Goal: Task Accomplishment & Management: Use online tool/utility

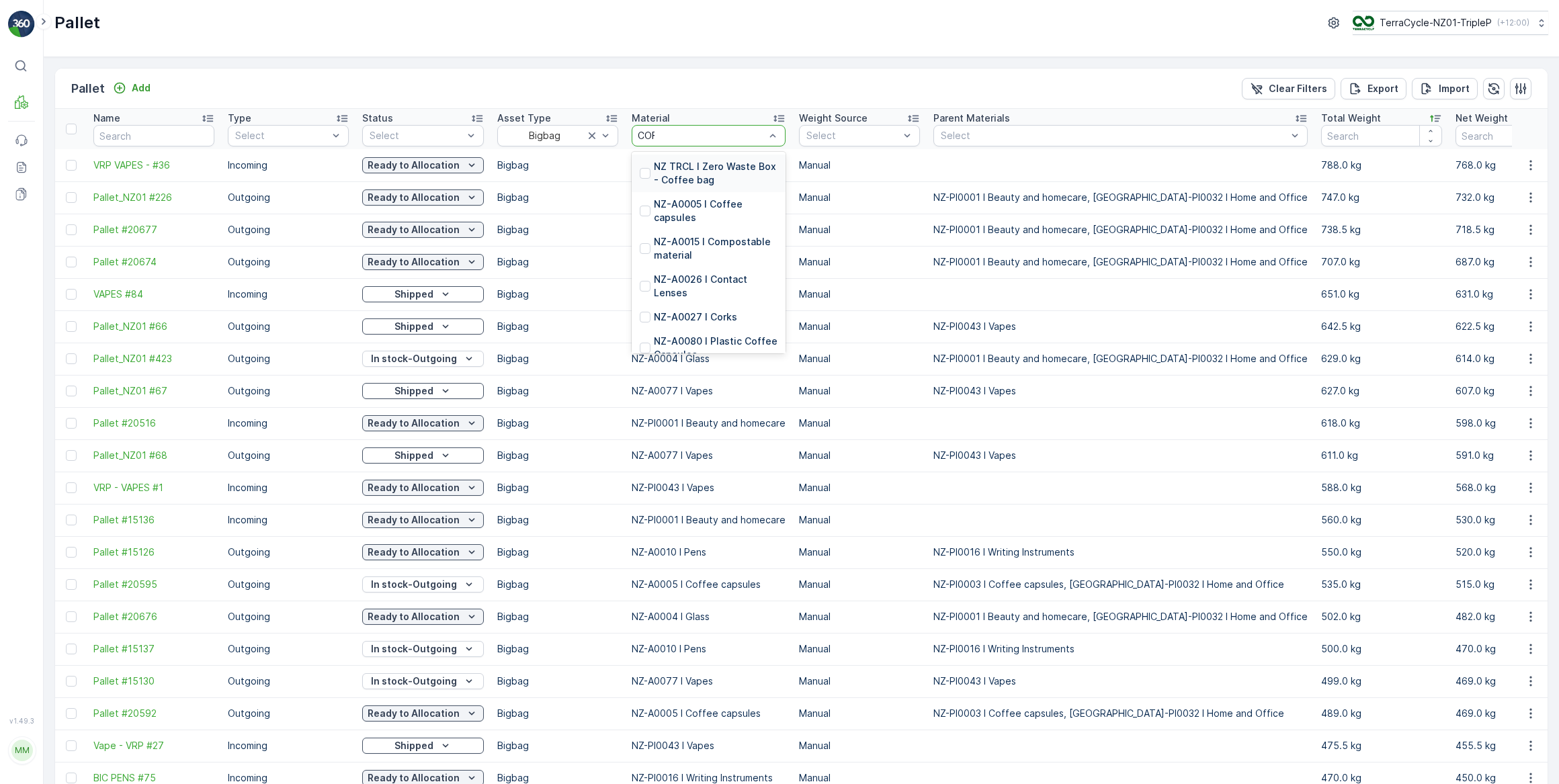
type input "COFF"
click at [641, 207] on div at bounding box center [645, 211] width 11 height 11
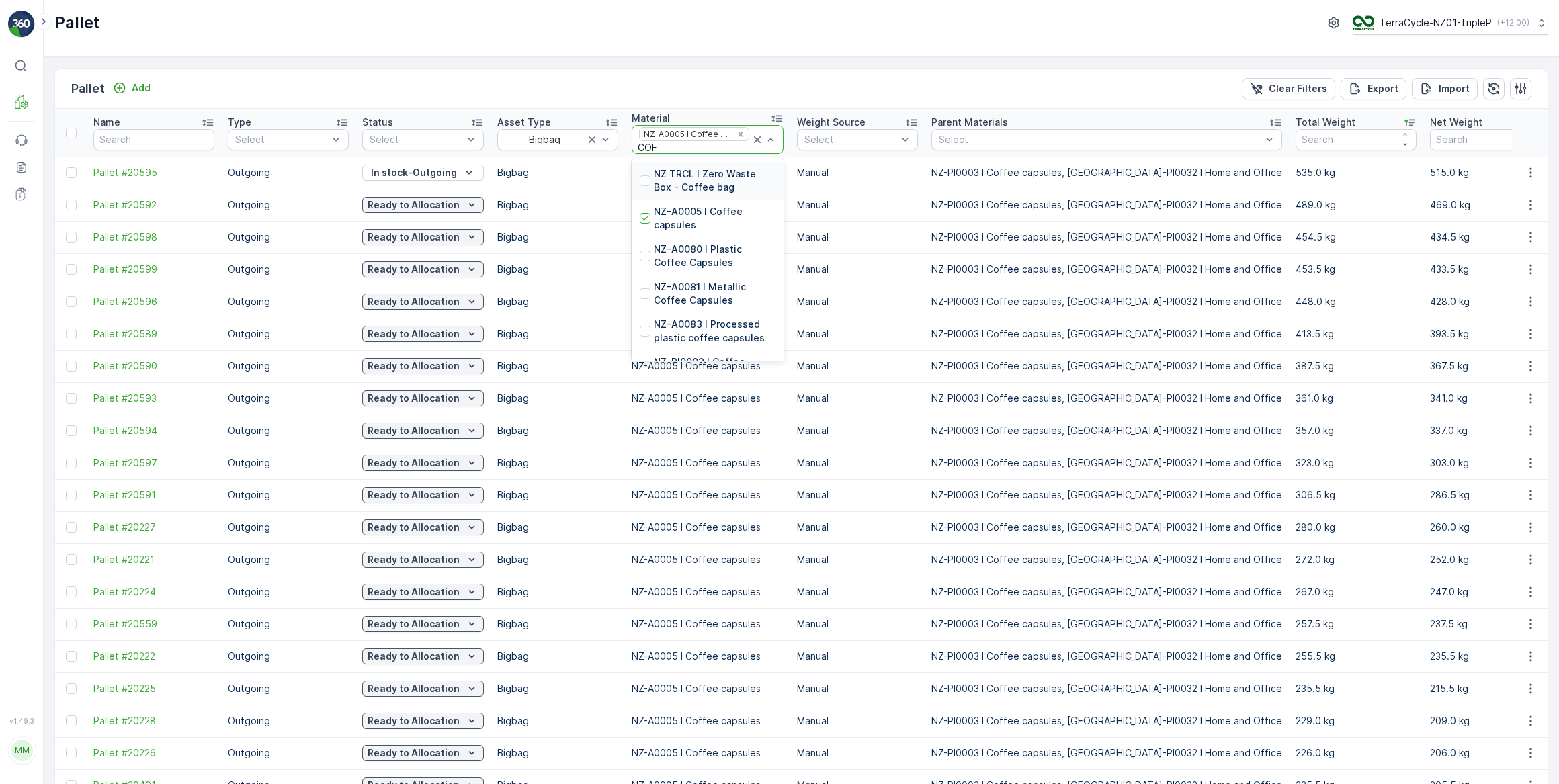
type input "COFF"
click at [708, 263] on p "NZ-A0080 I Plastic Coffee Capsules" at bounding box center [715, 255] width 122 height 27
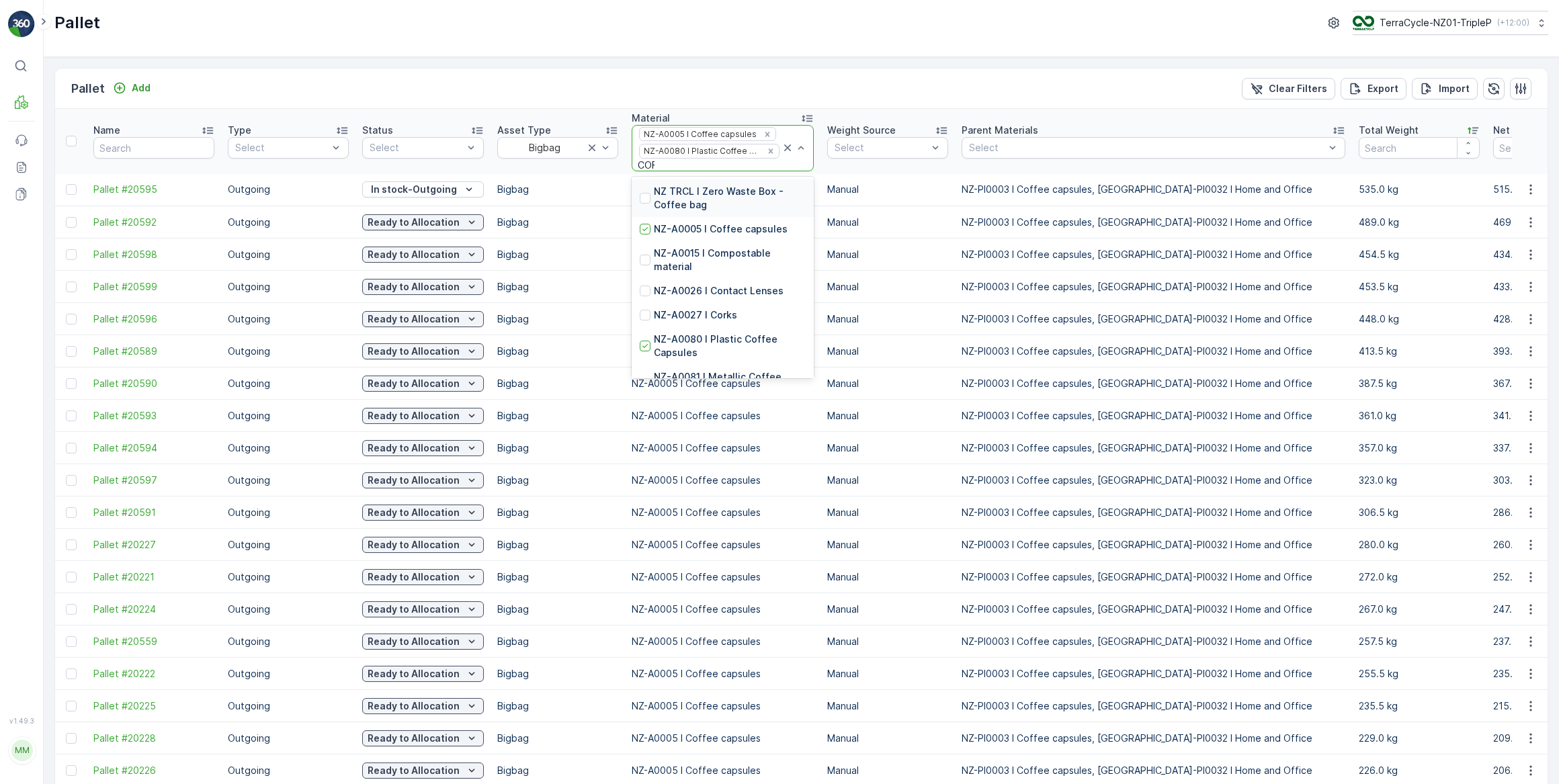
type input "COFF"
click at [704, 296] on p "NZ-A0081 I Metallic Coffee Capsules" at bounding box center [730, 297] width 152 height 27
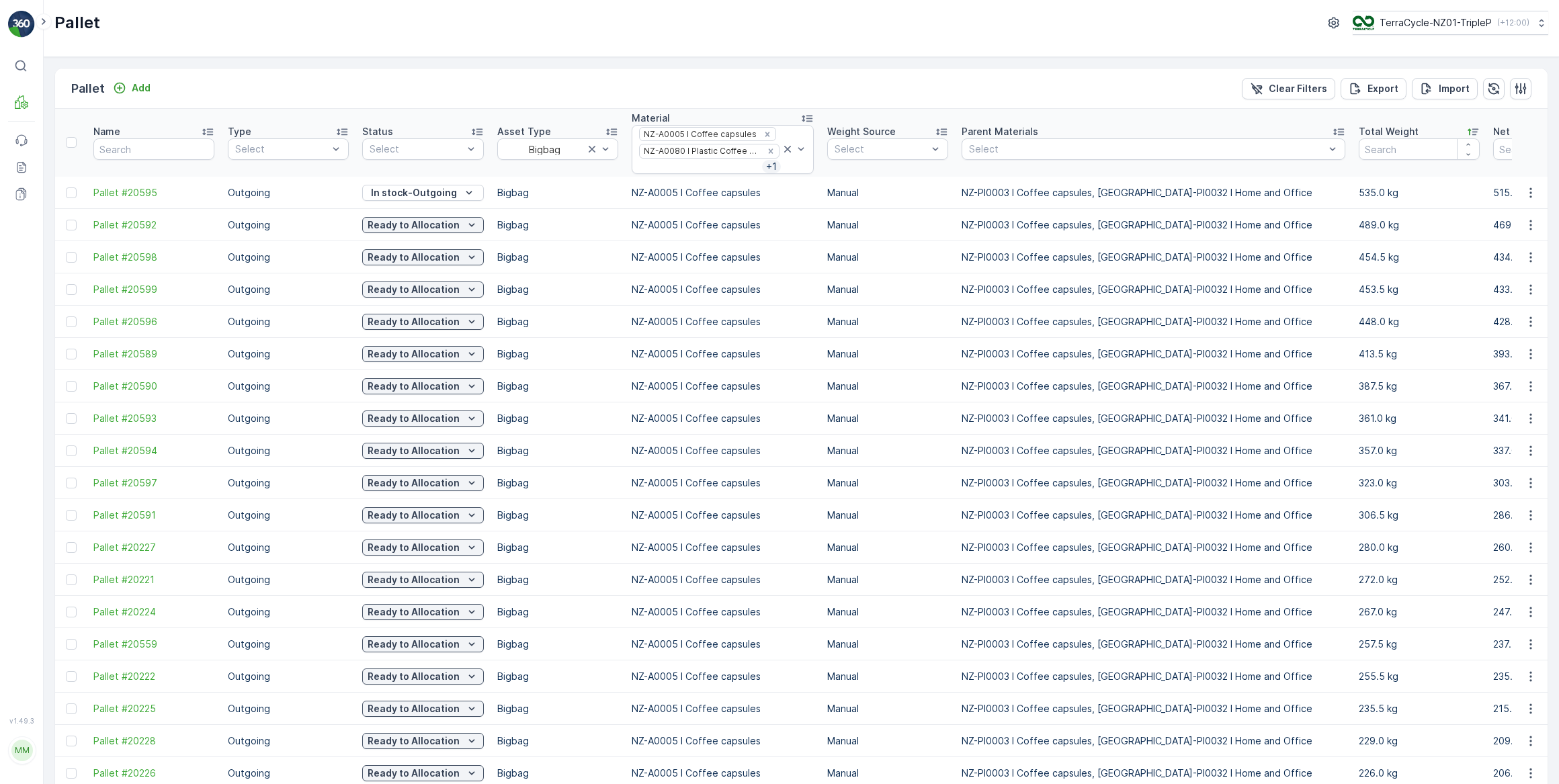
drag, startPoint x: 70, startPoint y: 515, endPoint x: 145, endPoint y: 523, distance: 75.4
click at [70, 515] on div at bounding box center [71, 515] width 11 height 11
click at [66, 510] on input "checkbox" at bounding box center [66, 510] width 0 height 0
click at [784, 150] on icon at bounding box center [787, 148] width 6 height 6
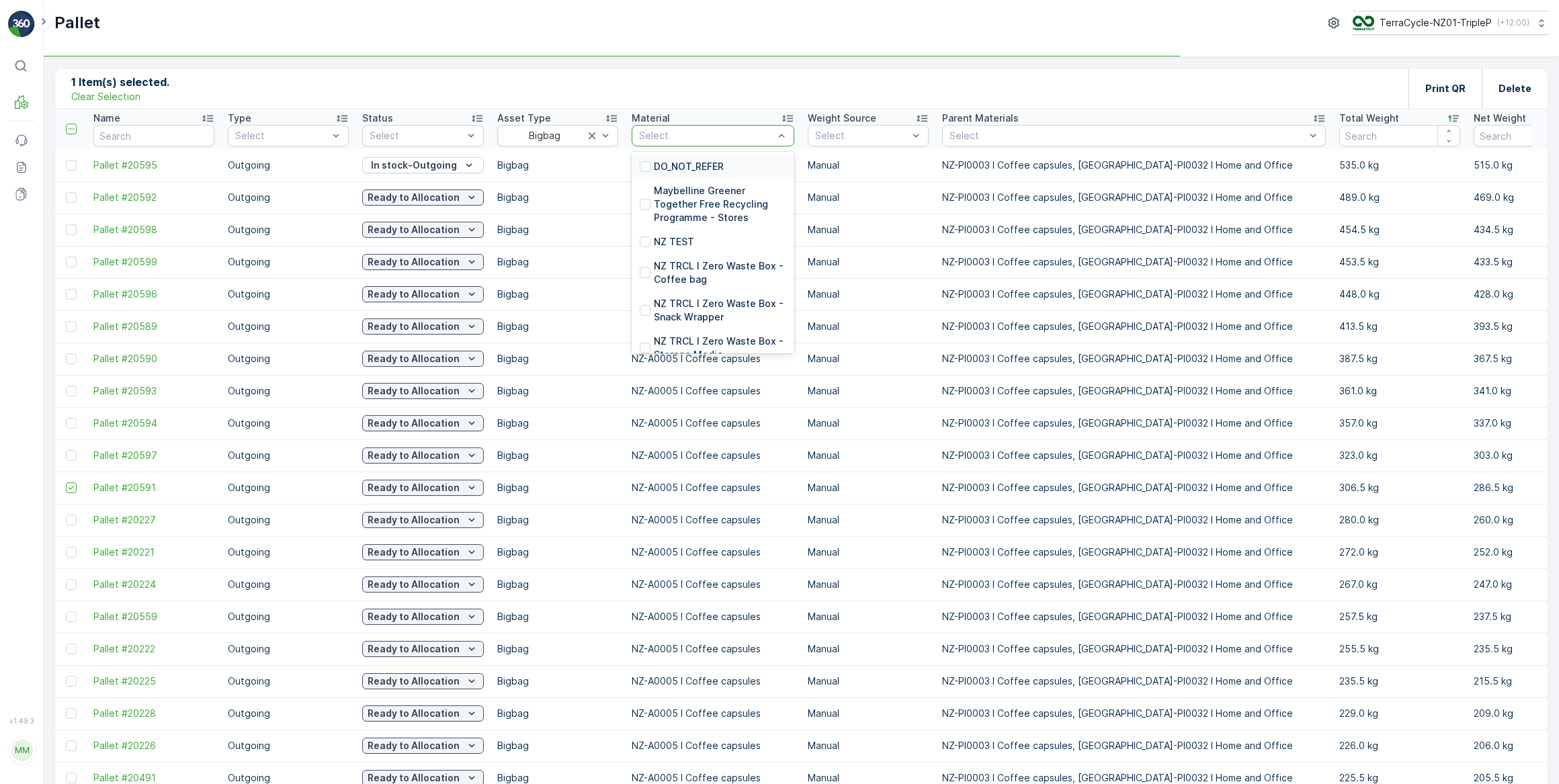
click at [715, 94] on div "1 Item(s) selected. Clear Selection Print QR Delete" at bounding box center [801, 89] width 1492 height 40
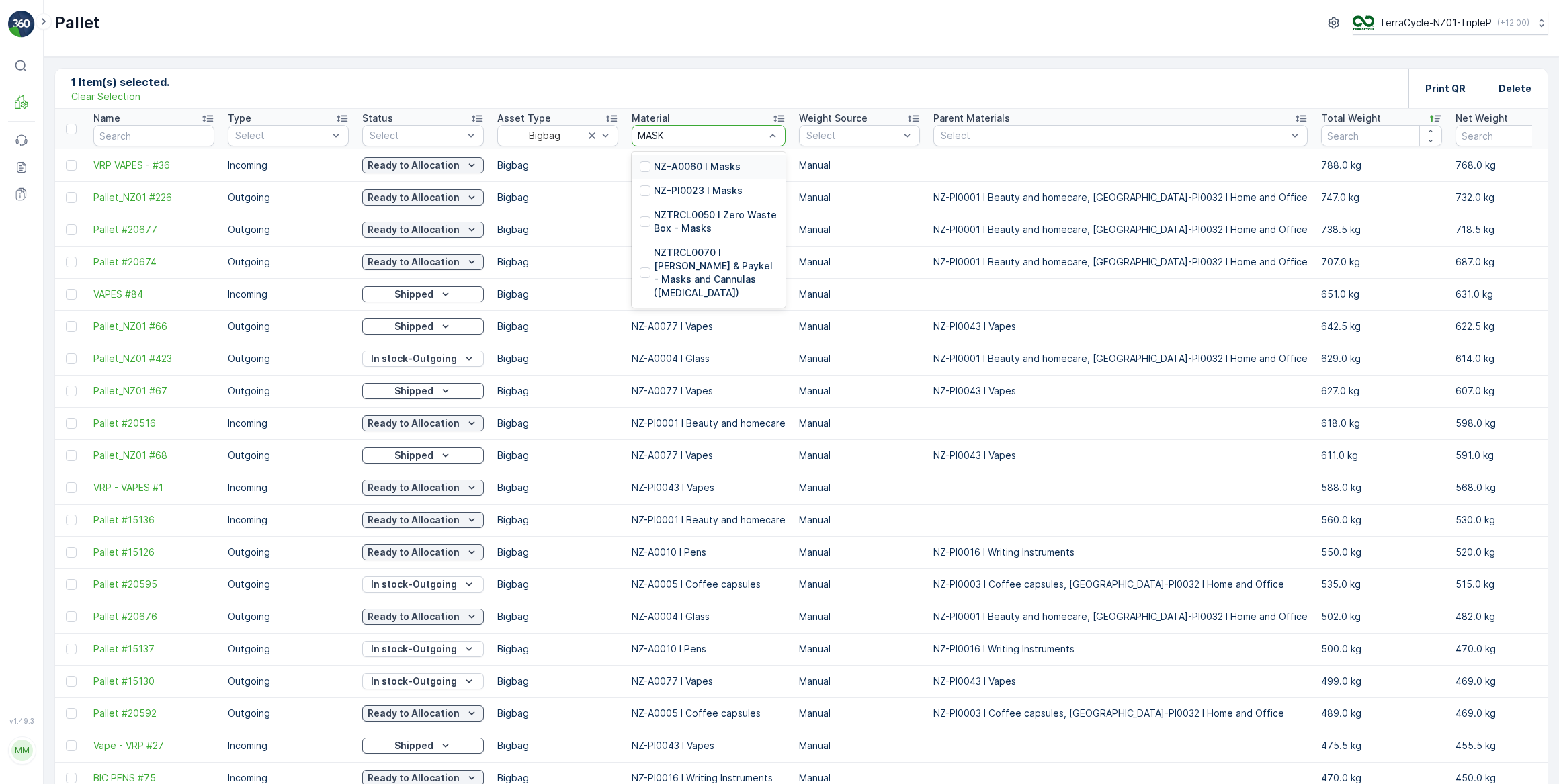
type input "MASKS"
click at [696, 160] on p "NZ-A0060 I Masks" at bounding box center [697, 166] width 87 height 14
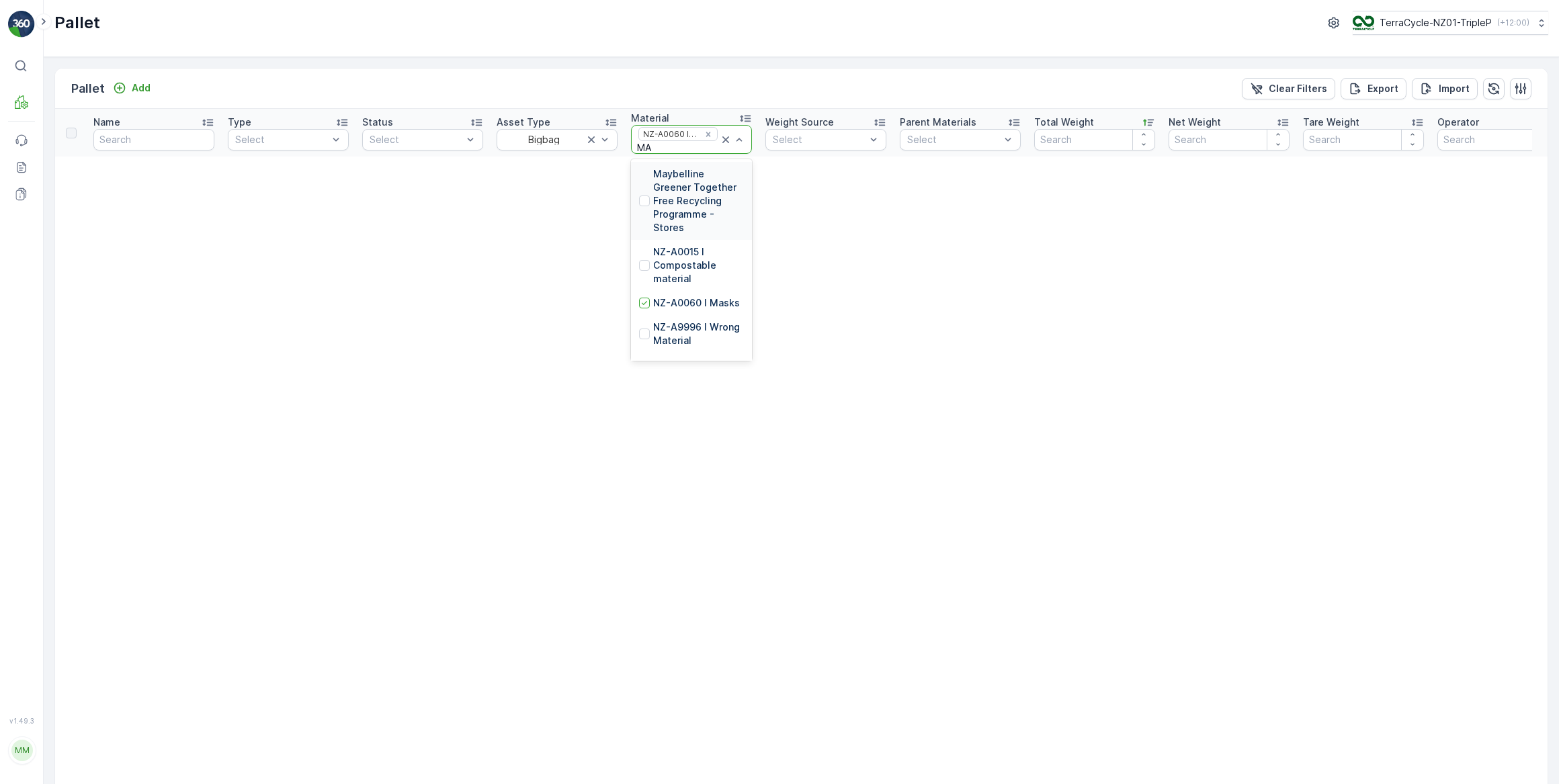
type input "MAS"
click at [673, 196] on p "NZ-PI0023 I Masks" at bounding box center [697, 198] width 89 height 14
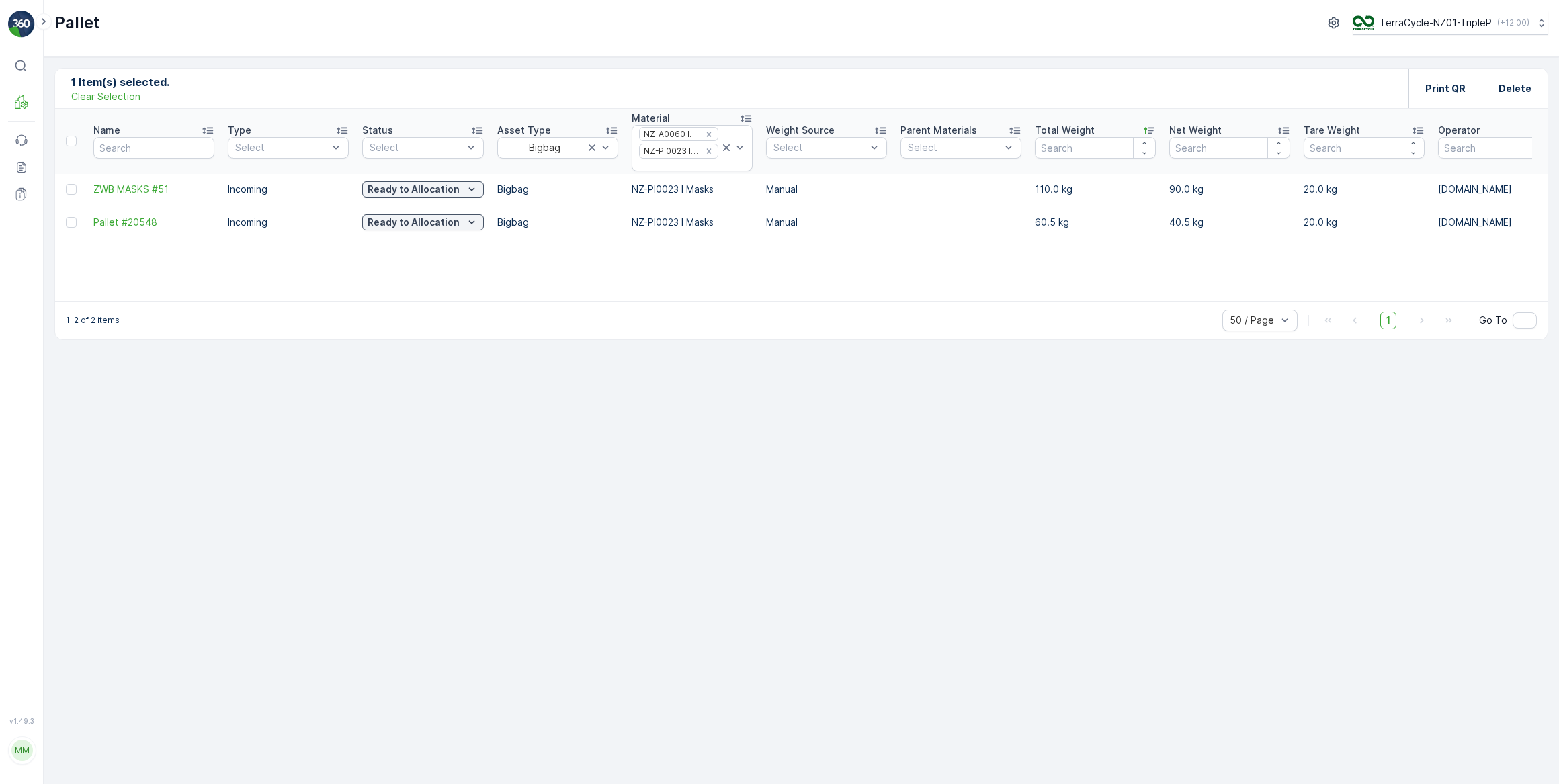
click at [84, 100] on p "Clear Selection" at bounding box center [105, 96] width 69 height 14
click at [1533, 194] on icon "button" at bounding box center [1530, 189] width 14 height 14
click at [1498, 283] on span "Print QR" at bounding box center [1494, 284] width 37 height 14
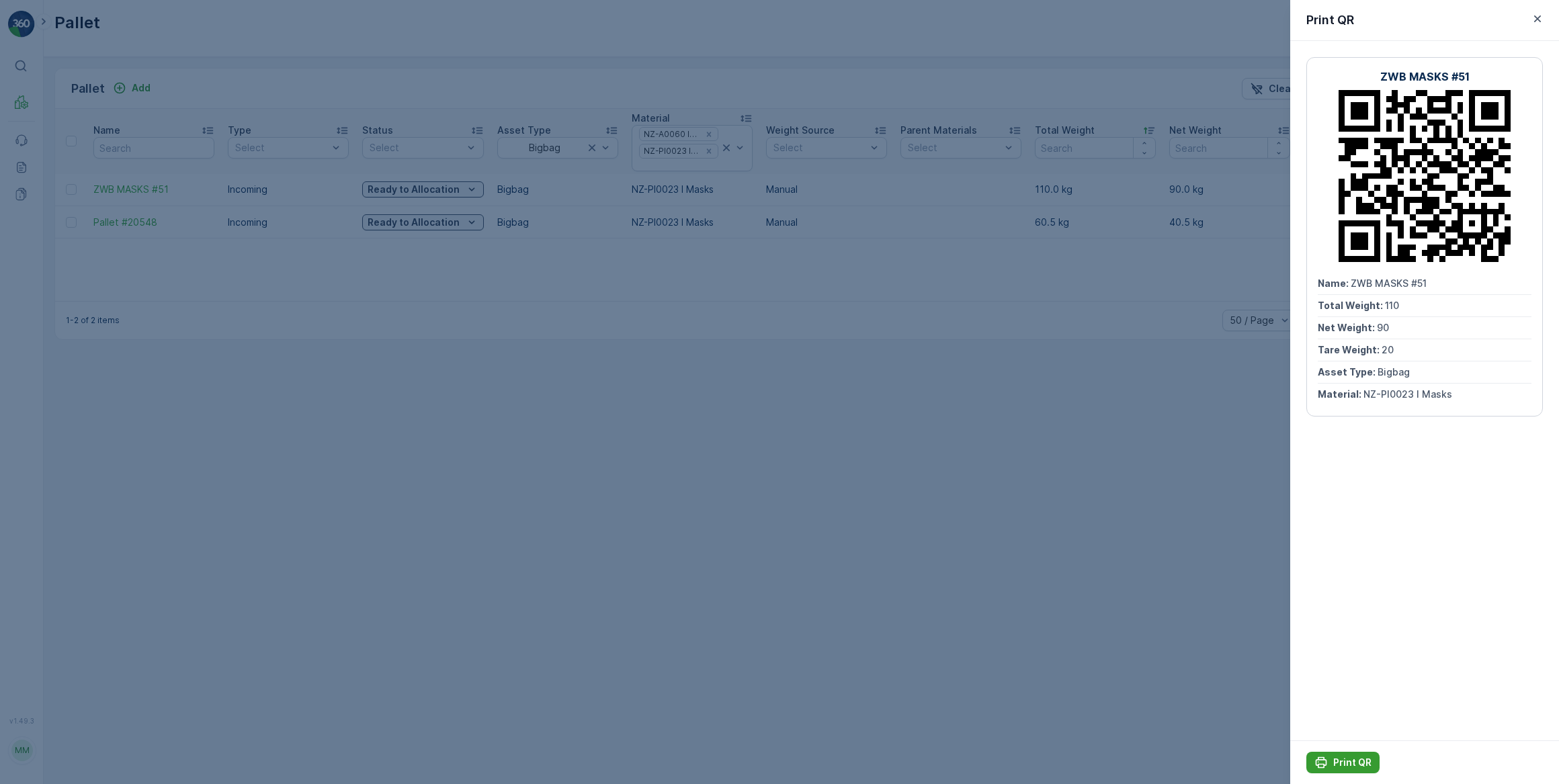
click at [1350, 768] on p "Print QR" at bounding box center [1352, 762] width 38 height 14
click at [869, 441] on div at bounding box center [779, 392] width 1559 height 784
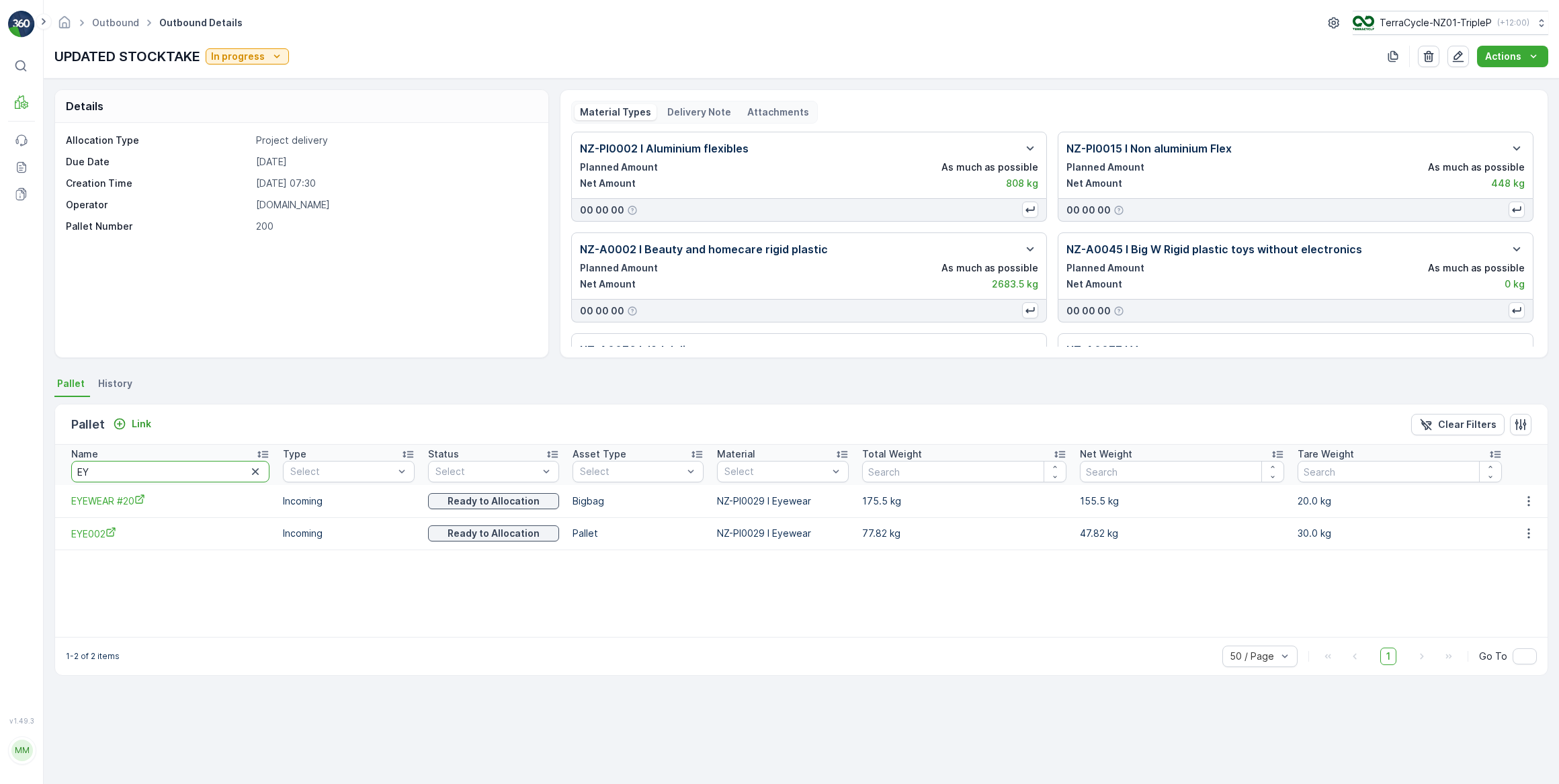
drag, startPoint x: 119, startPoint y: 473, endPoint x: 72, endPoint y: 476, distance: 47.1
click at [72, 476] on input "EY" at bounding box center [170, 471] width 198 height 22
type input "20590"
drag, startPoint x: 124, startPoint y: 476, endPoint x: 58, endPoint y: 481, distance: 66.2
click at [58, 481] on th "Name 20590" at bounding box center [165, 465] width 220 height 40
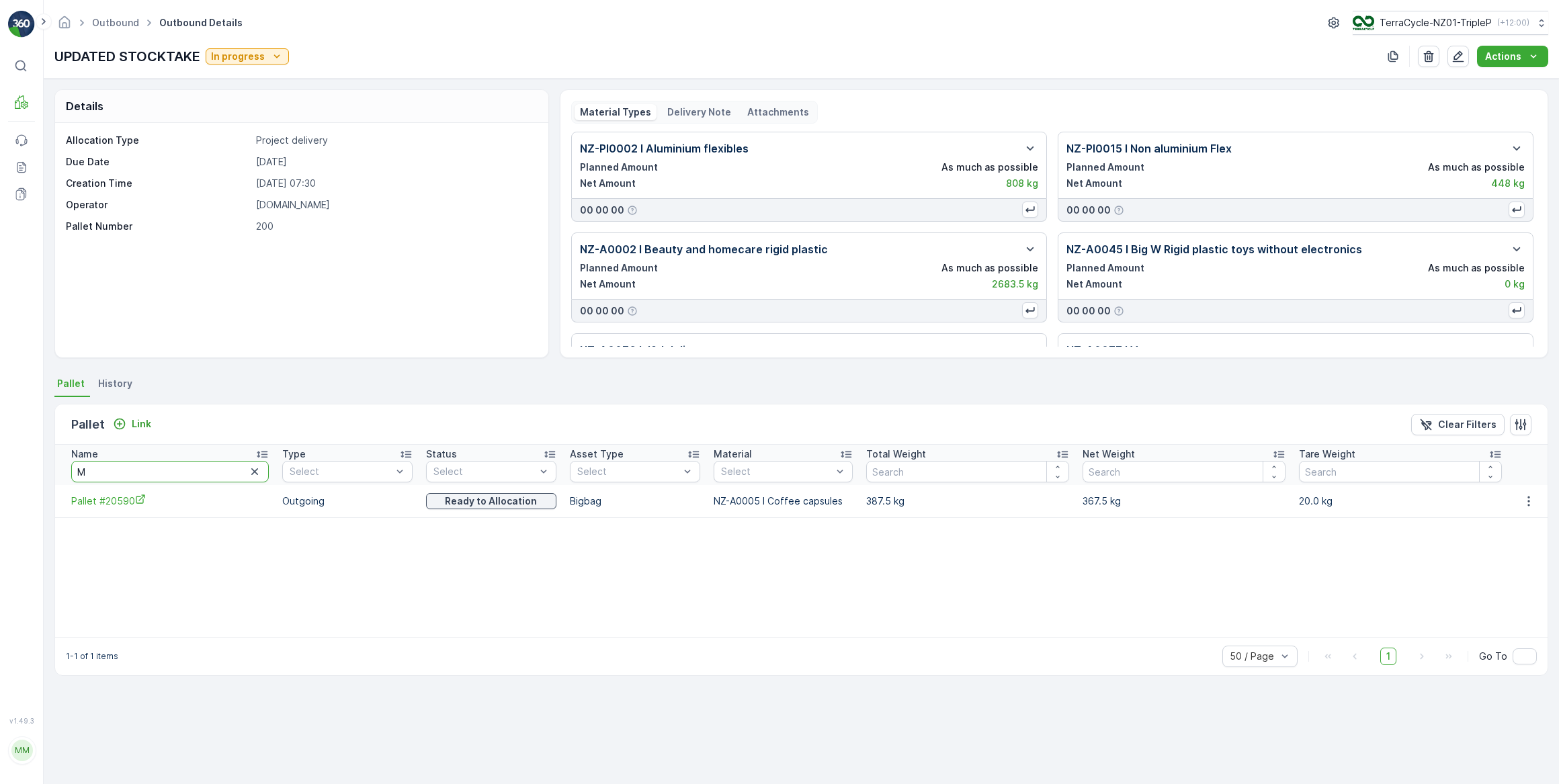
type input "MA"
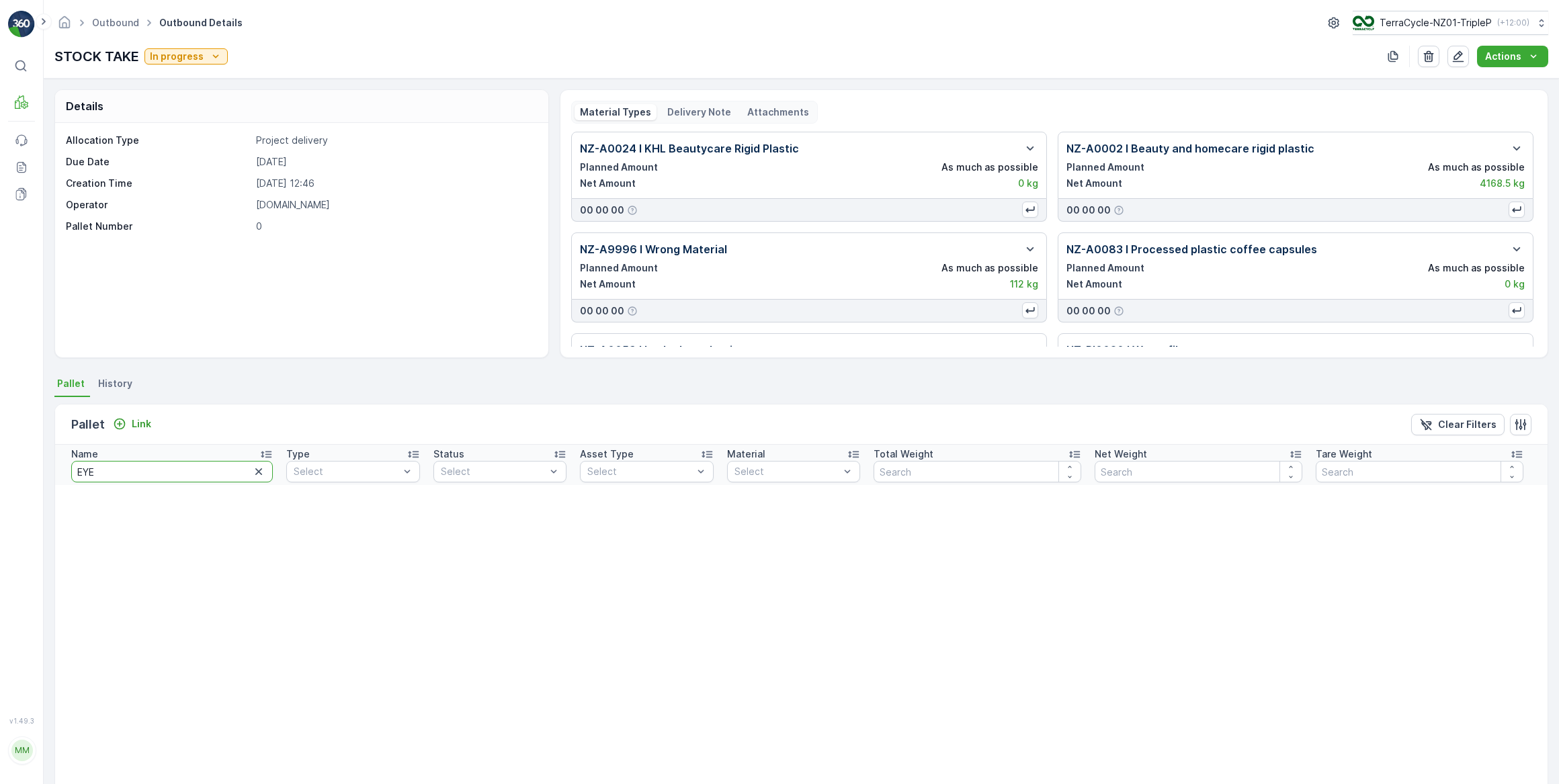
drag, startPoint x: 83, startPoint y: 461, endPoint x: 66, endPoint y: 458, distance: 17.3
click at [66, 458] on th "Name EYE" at bounding box center [167, 465] width 225 height 40
type input "20591"
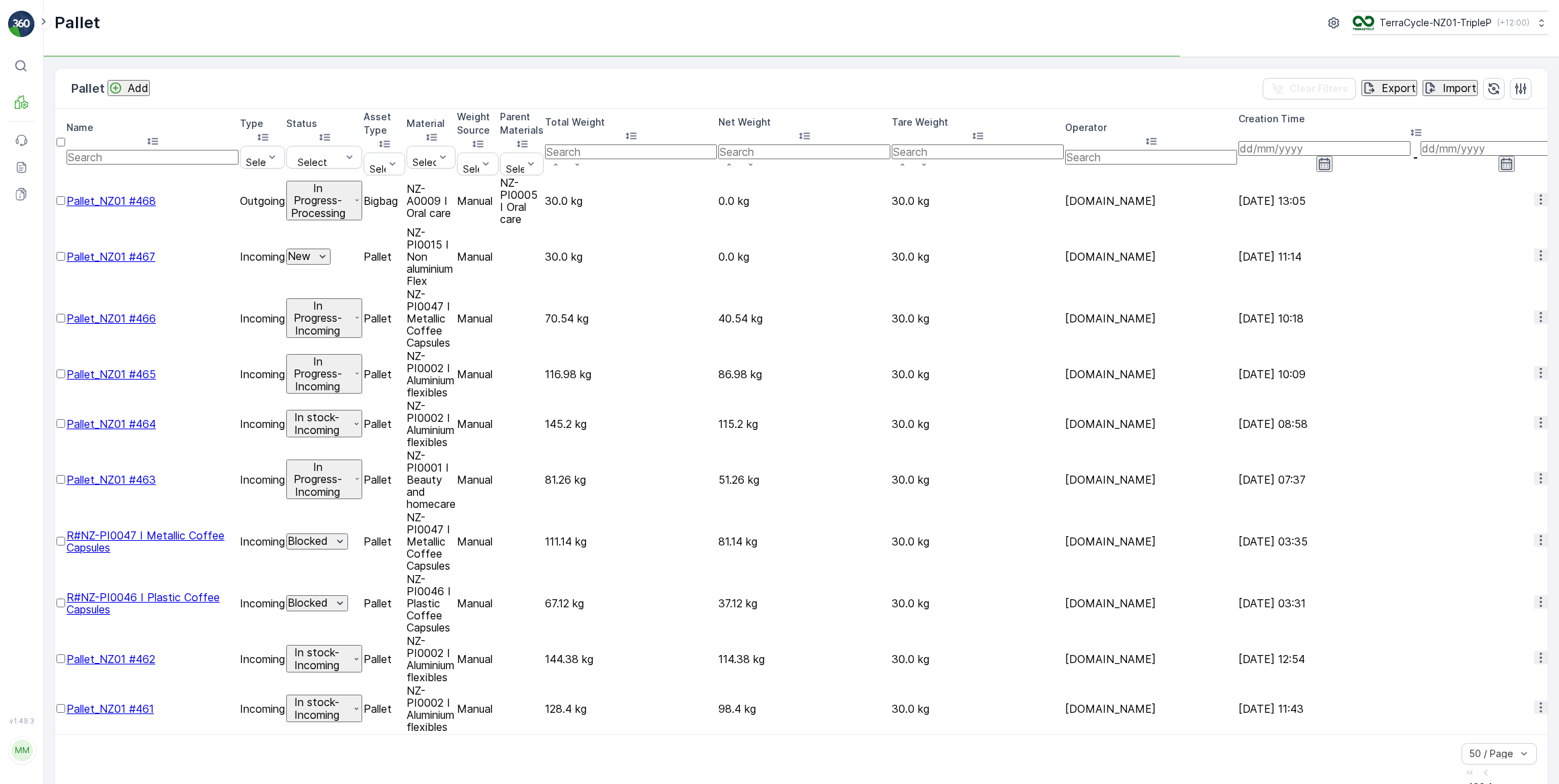
click at [143, 150] on input "text" at bounding box center [153, 157] width 172 height 15
type input "19"
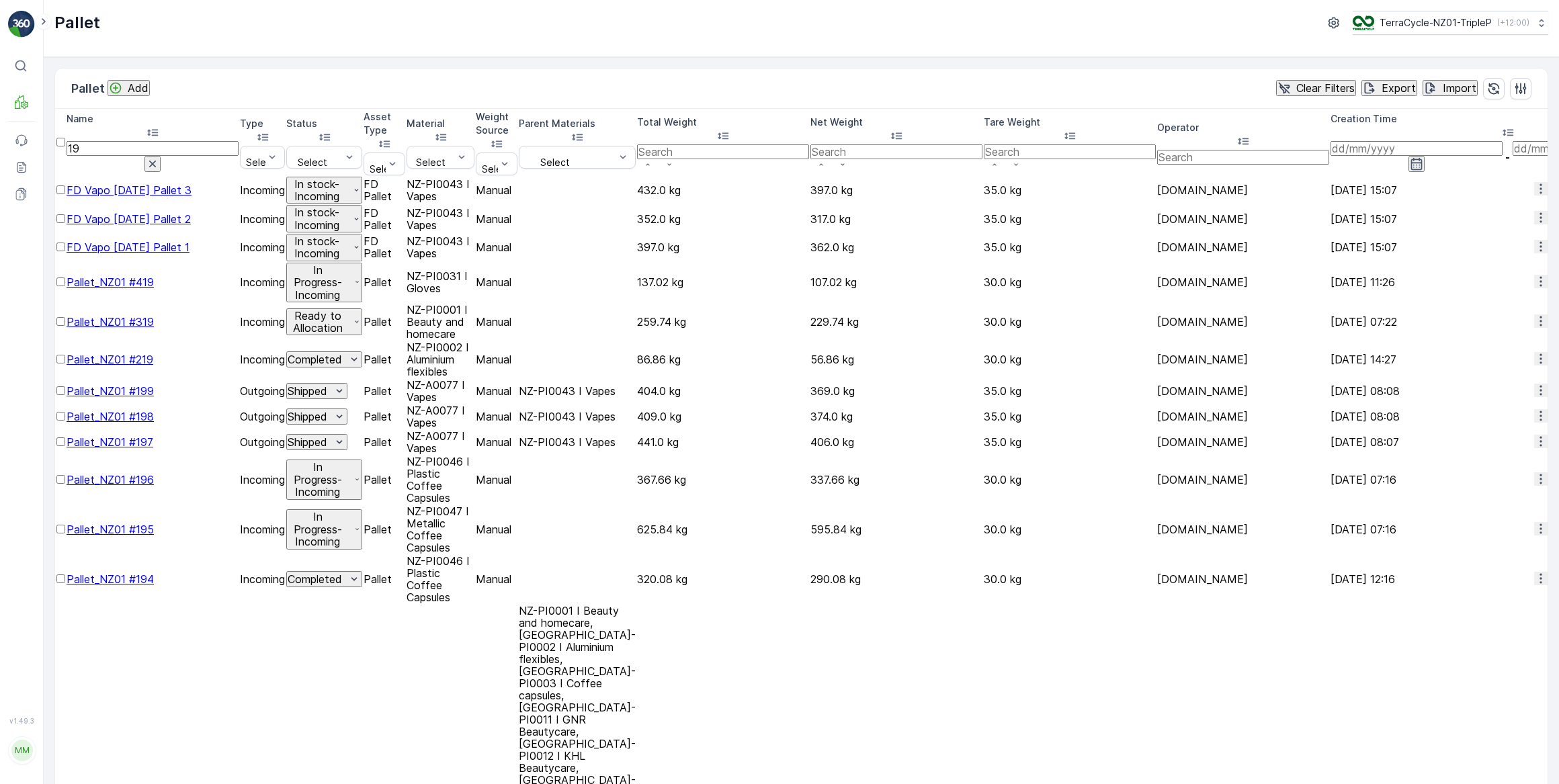
click at [126, 141] on input "19" at bounding box center [153, 148] width 172 height 15
type input "19280"
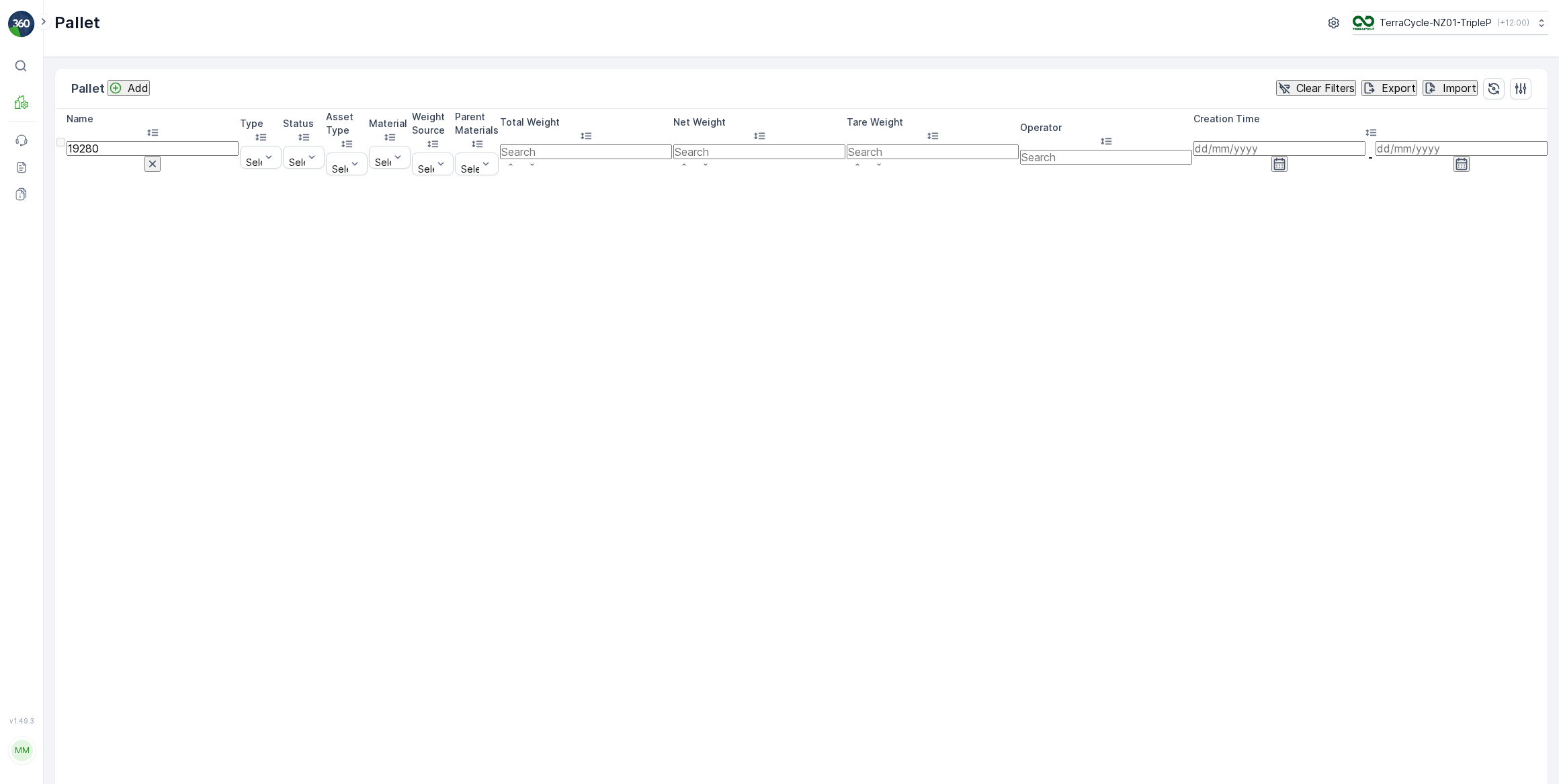
click at [121, 141] on input "19280" at bounding box center [153, 148] width 172 height 15
type input "1928"
click at [100, 141] on input "1928" at bounding box center [153, 148] width 172 height 15
click at [101, 141] on input "1928" at bounding box center [153, 148] width 172 height 15
type input "928"
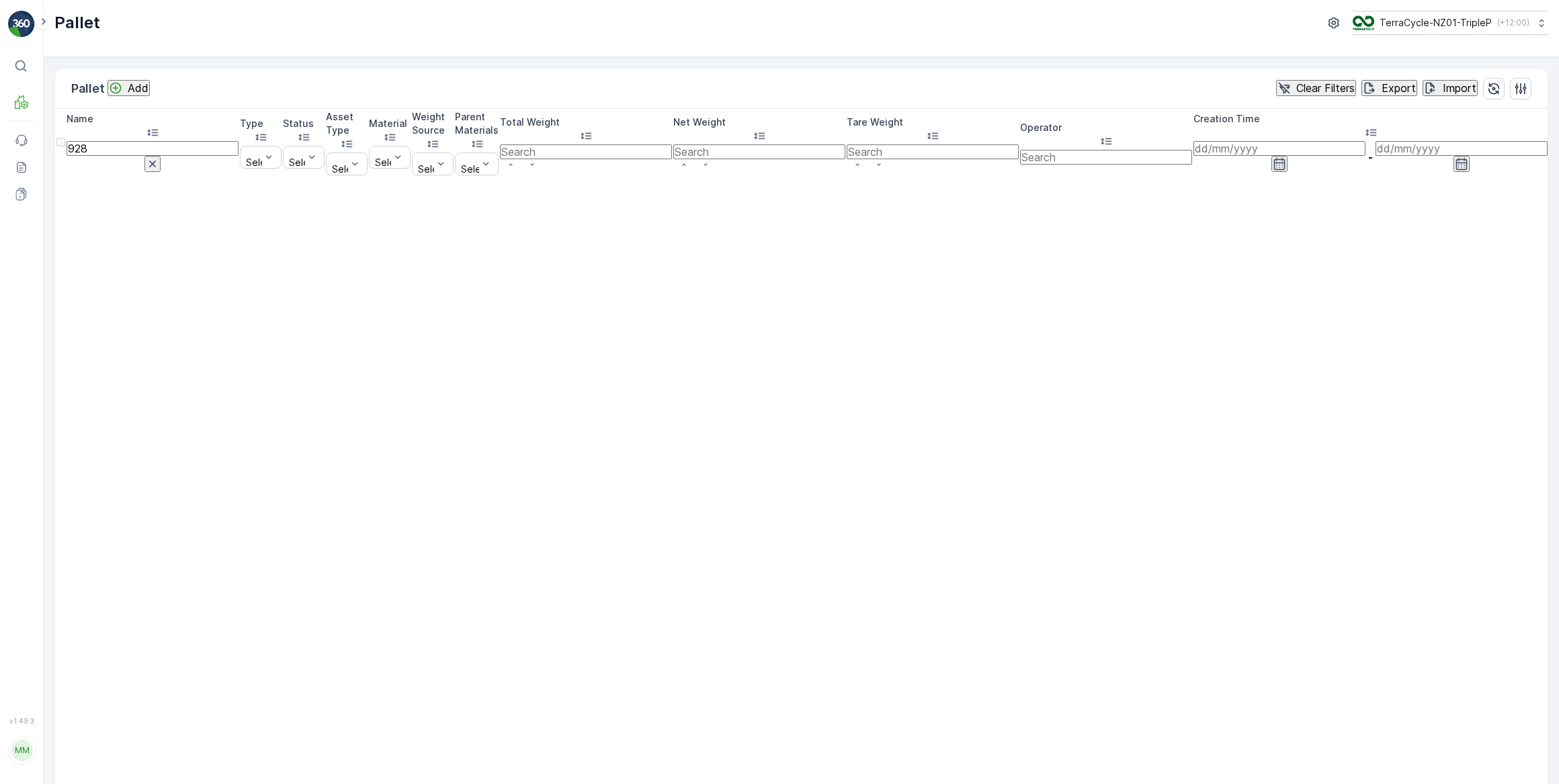
click at [98, 141] on input "928" at bounding box center [153, 148] width 172 height 15
type input "20928"
click at [159, 157] on icon "button" at bounding box center [152, 164] width 14 height 14
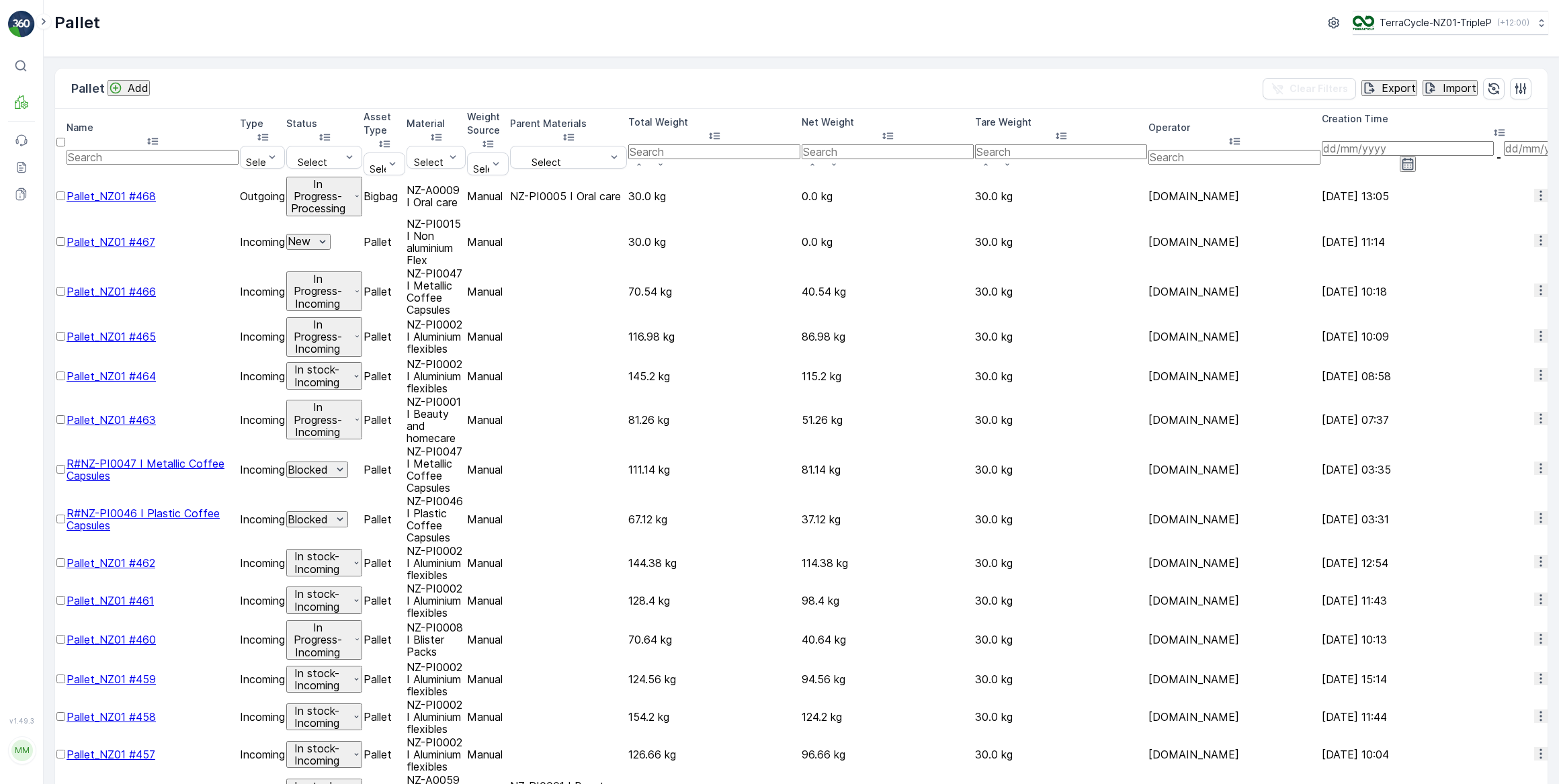
click at [65, 476] on div at bounding box center [61, 476] width 9 height 0
click at [65, 465] on input "checkbox" at bounding box center [61, 469] width 9 height 9
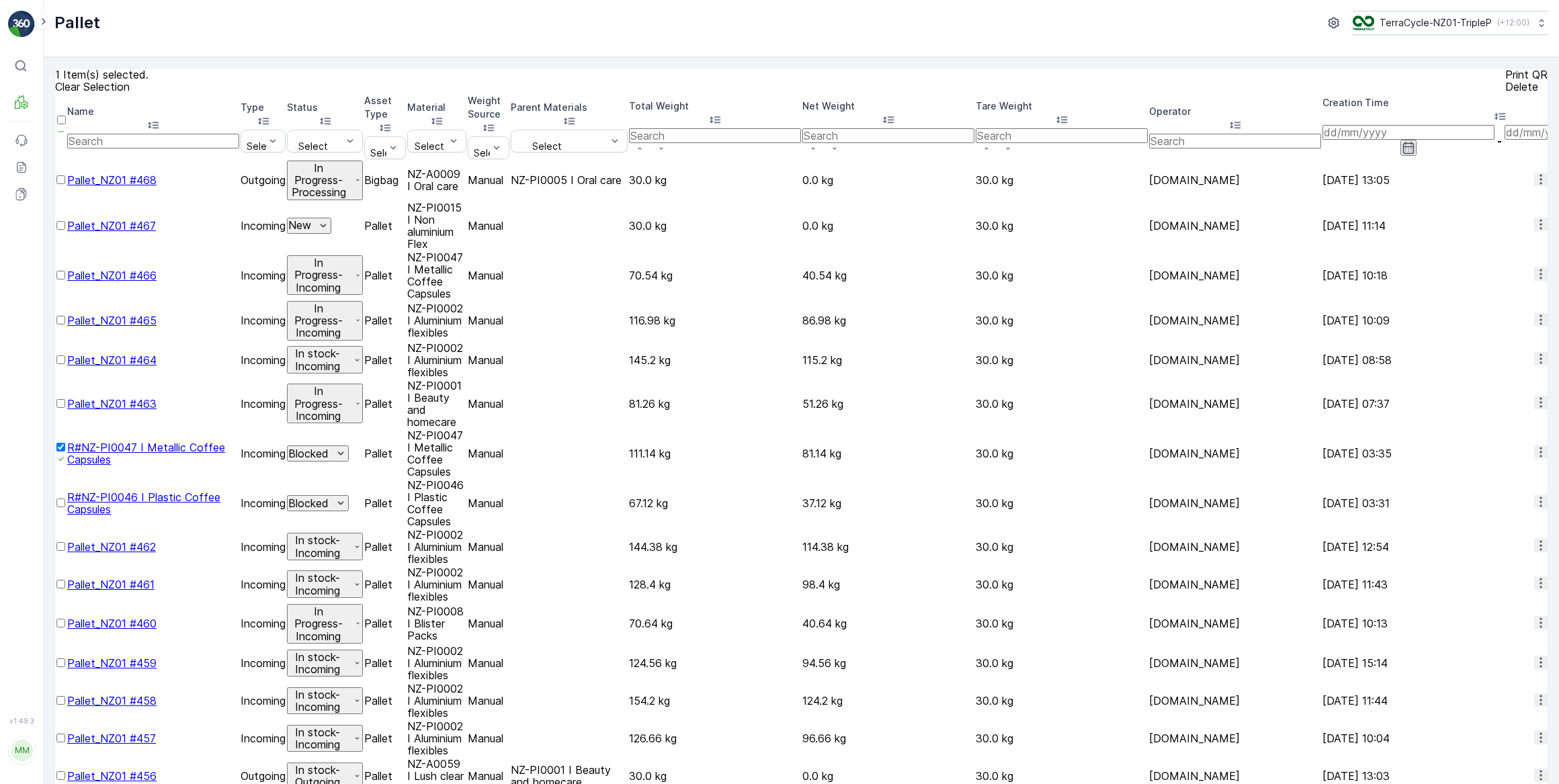
click at [66, 509] on div at bounding box center [61, 509] width 9 height 0
click at [65, 499] on input "checkbox" at bounding box center [61, 503] width 9 height 9
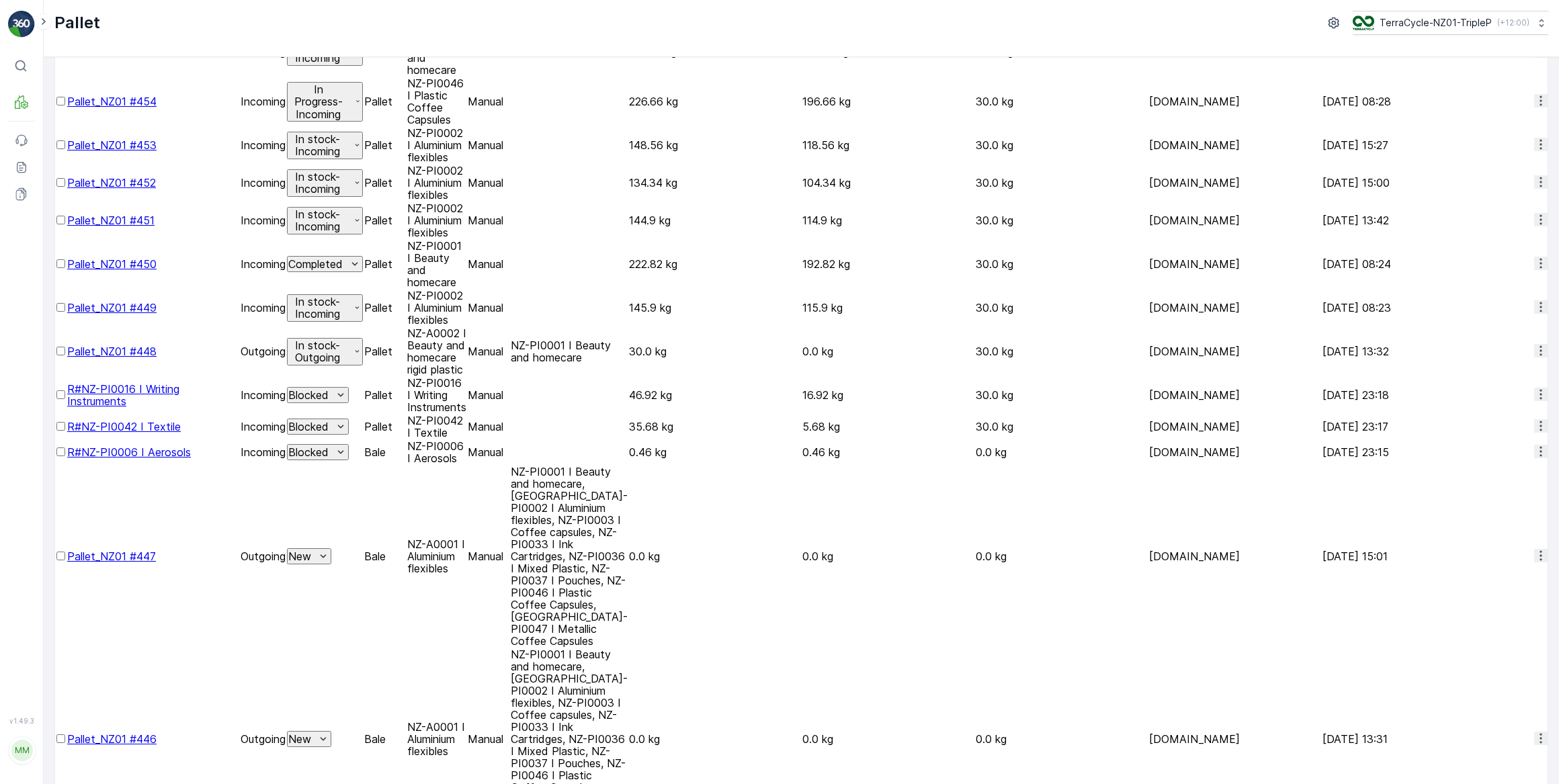
scroll to position [854, 0]
click at [66, 400] on div at bounding box center [61, 400] width 9 height 0
click at [65, 389] on input "checkbox" at bounding box center [61, 394] width 9 height 9
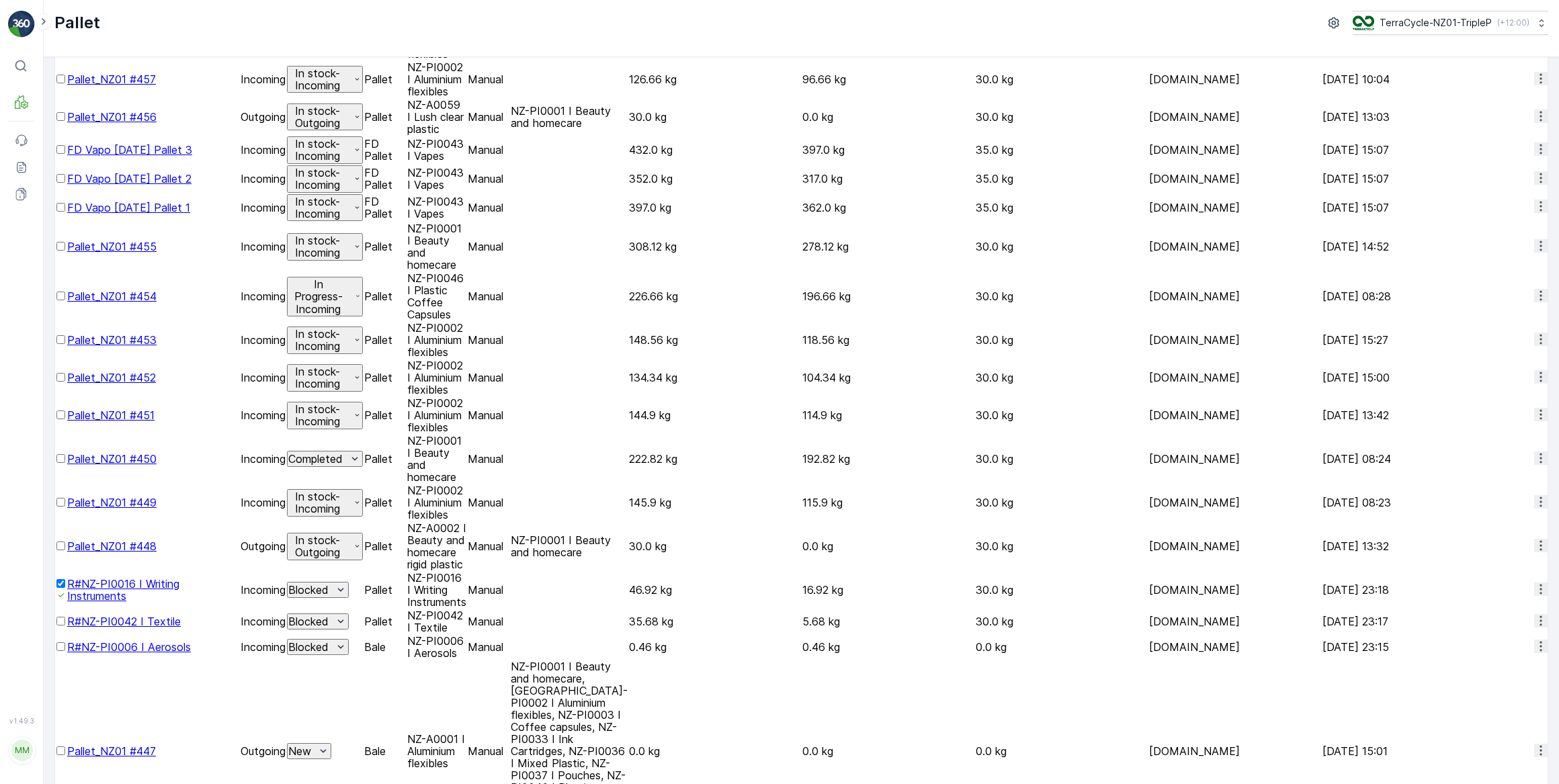
scroll to position [609, 0]
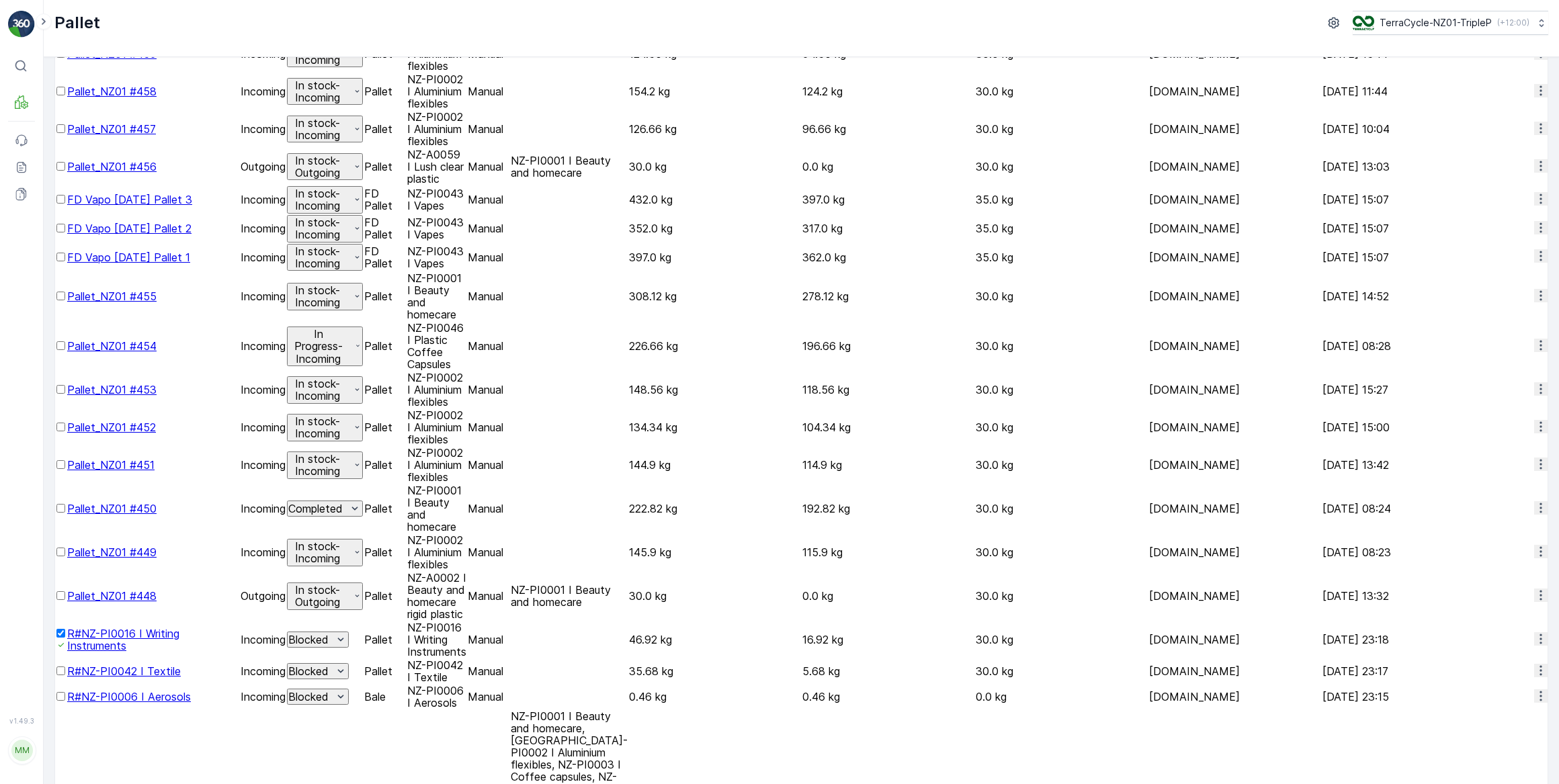
drag, startPoint x: 72, startPoint y: 397, endPoint x: 100, endPoint y: 397, distance: 28.0
click at [66, 641] on icon at bounding box center [61, 645] width 9 height 9
click at [65, 629] on input "checkbox" at bounding box center [61, 633] width 9 height 9
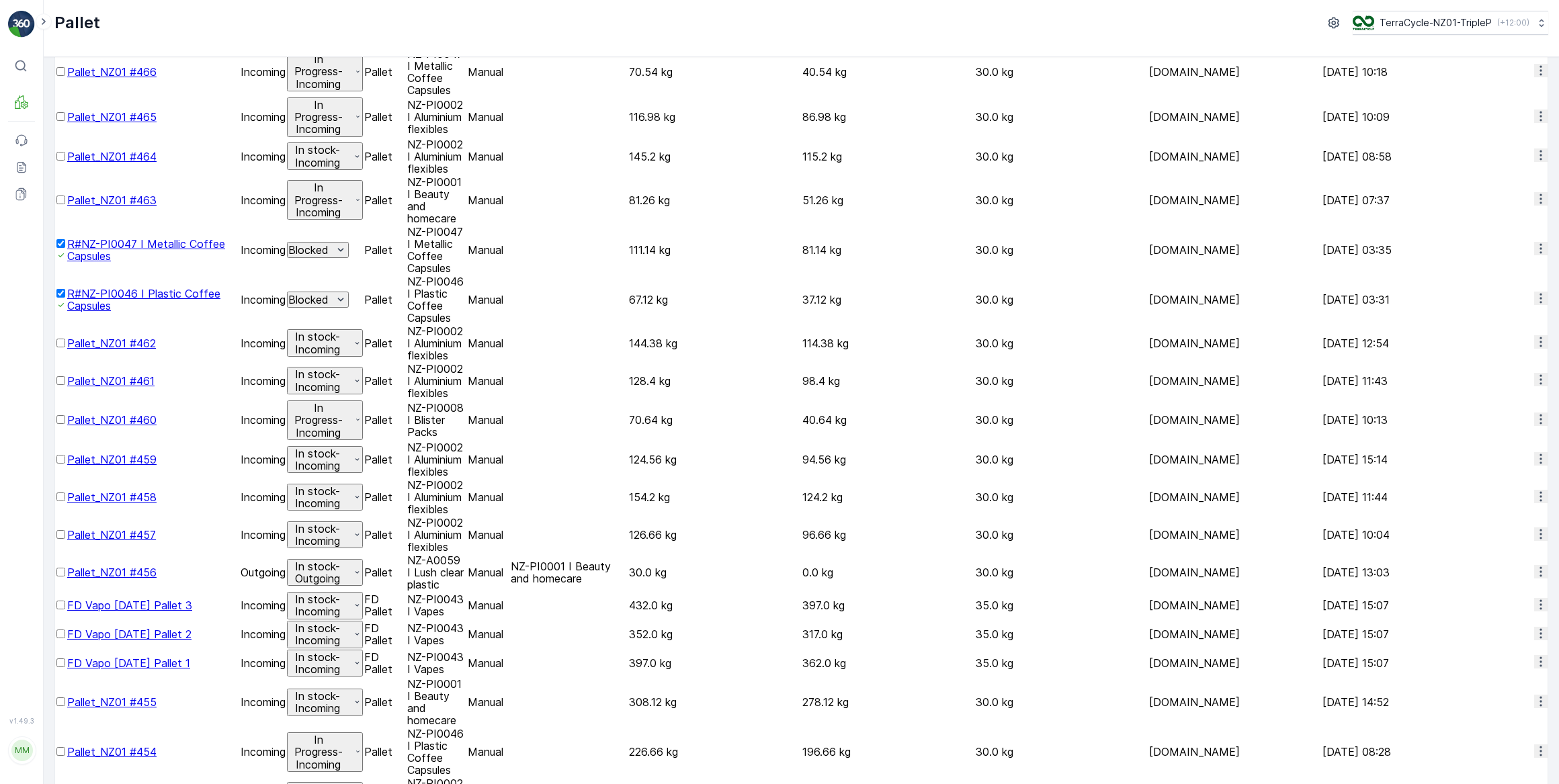
scroll to position [0, 0]
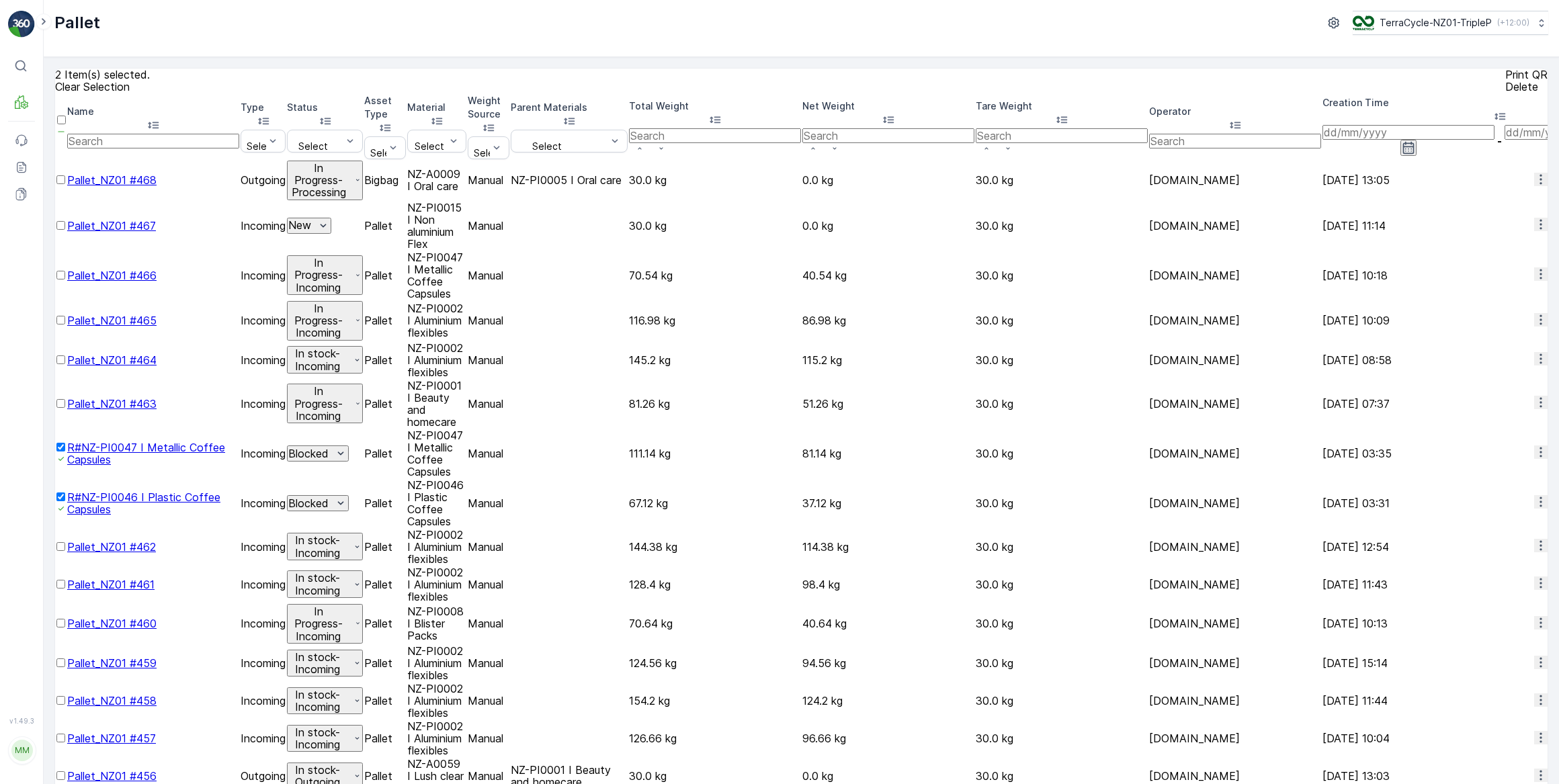
click at [66, 130] on icon at bounding box center [61, 131] width 9 height 9
click at [66, 124] on input "checkbox" at bounding box center [62, 120] width 9 height 9
click at [66, 128] on icon at bounding box center [61, 131] width 9 height 9
click at [66, 124] on input "checkbox" at bounding box center [62, 120] width 9 height 9
